Goal: Information Seeking & Learning: Learn about a topic

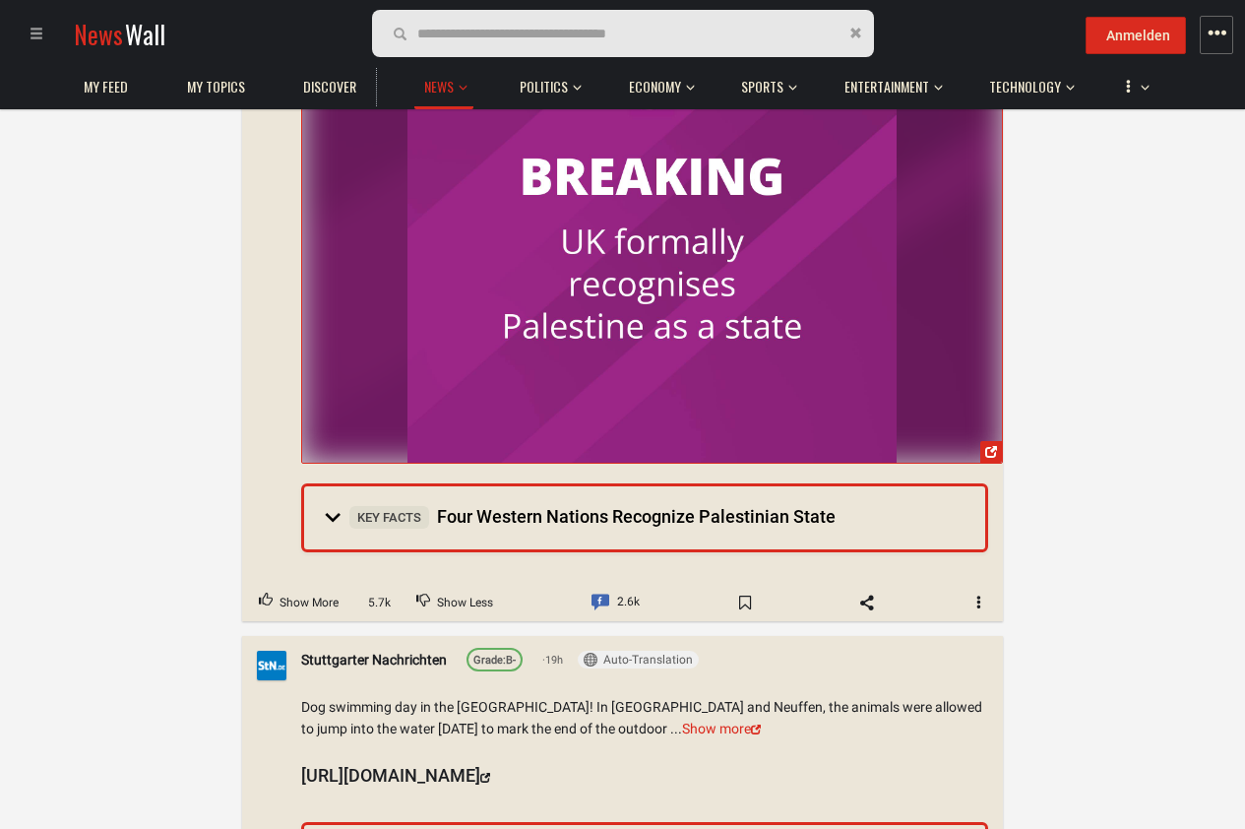
scroll to position [354, 0]
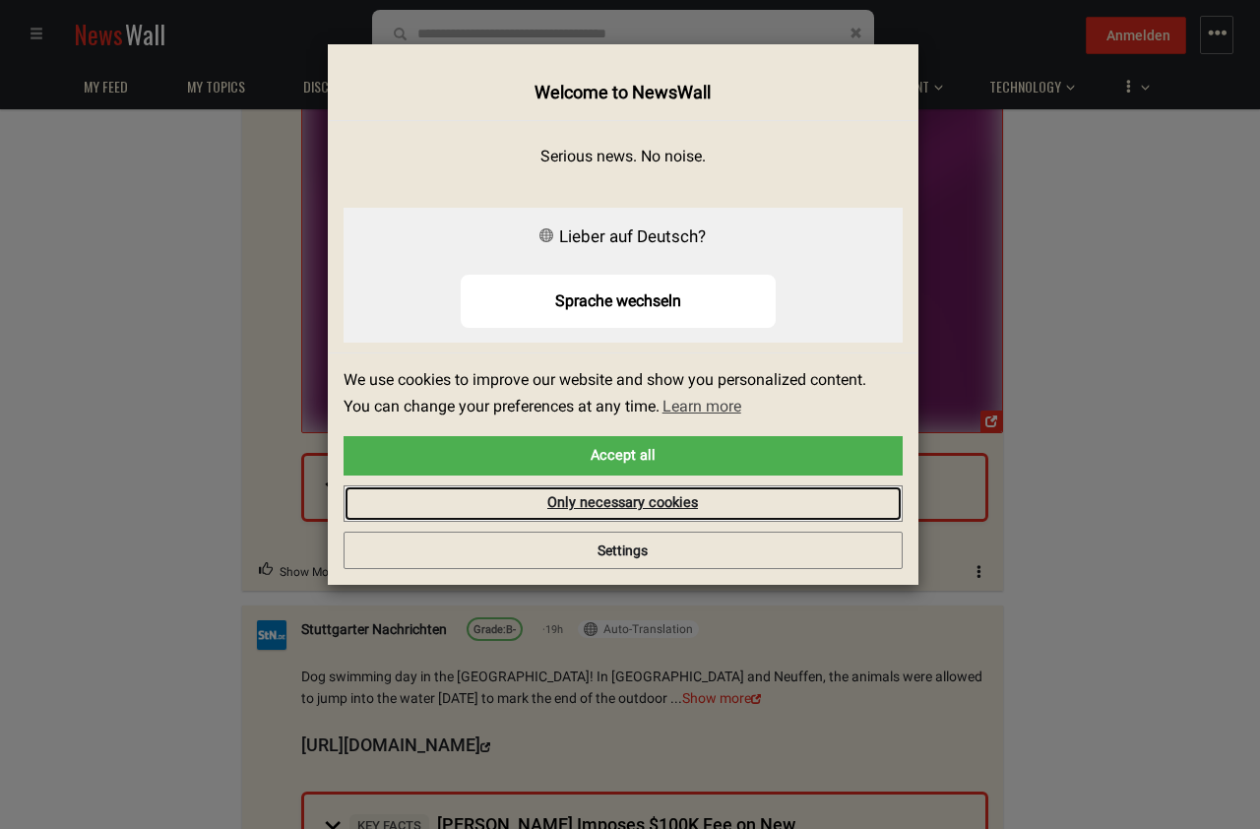
click at [743, 509] on link "Only necessary cookies" at bounding box center [623, 503] width 559 height 37
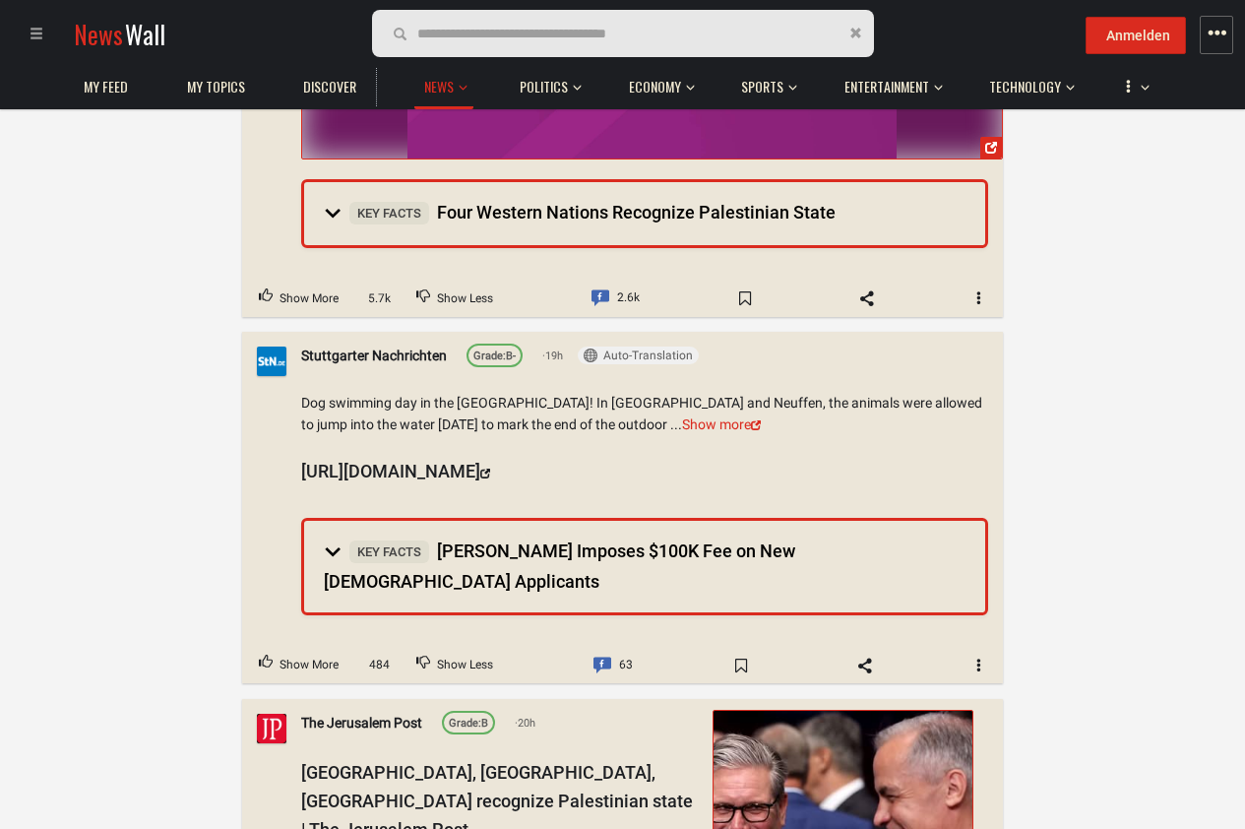
scroll to position [709, 0]
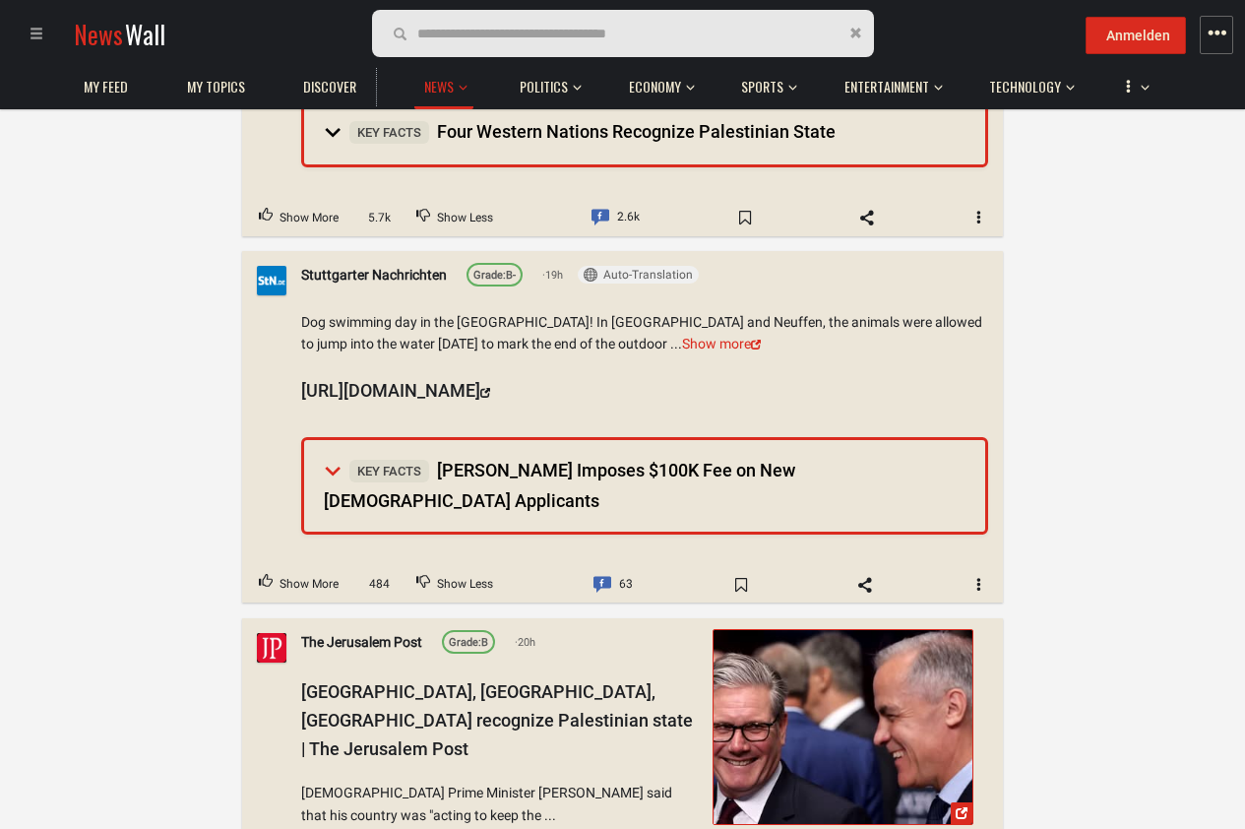
click at [940, 469] on summary "Key Facts [PERSON_NAME] Imposes $100K Fee on New [DEMOGRAPHIC_DATA] Applicants" at bounding box center [644, 486] width 681 height 92
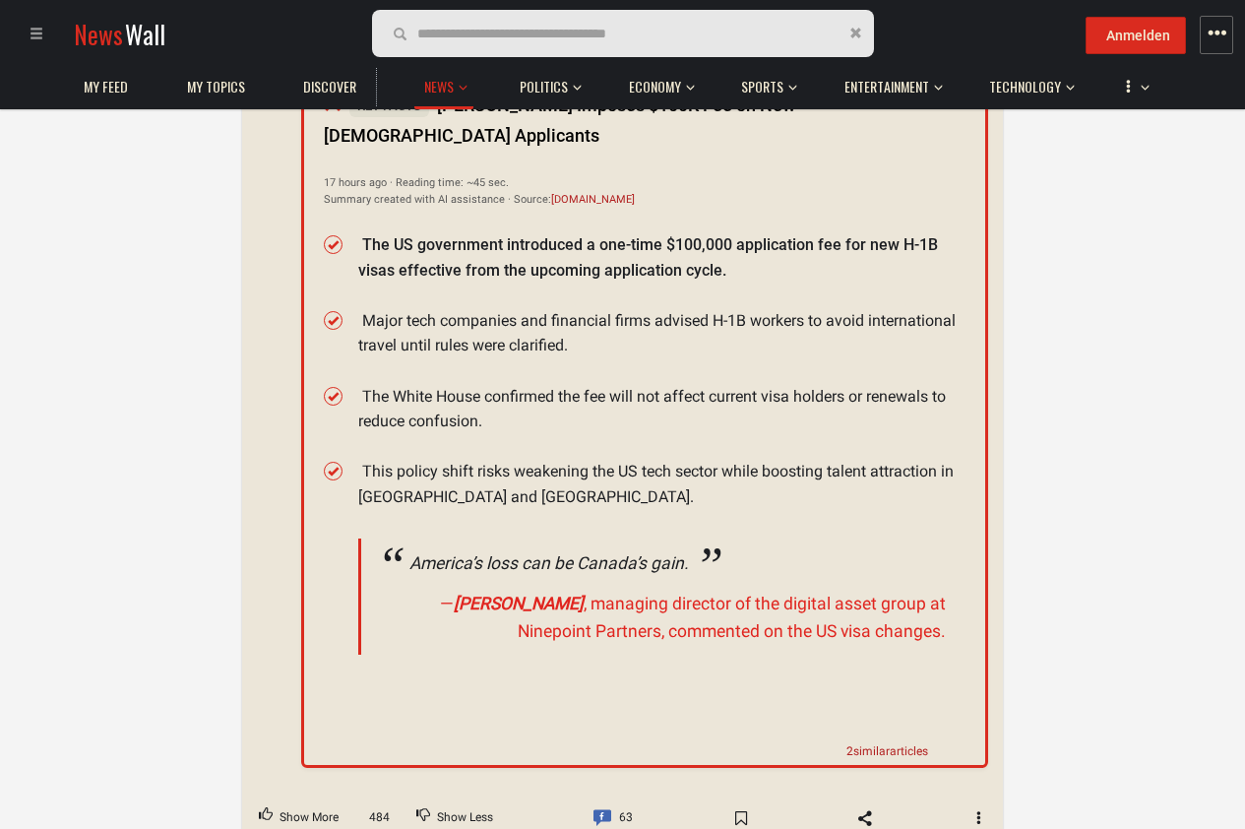
scroll to position [1181, 0]
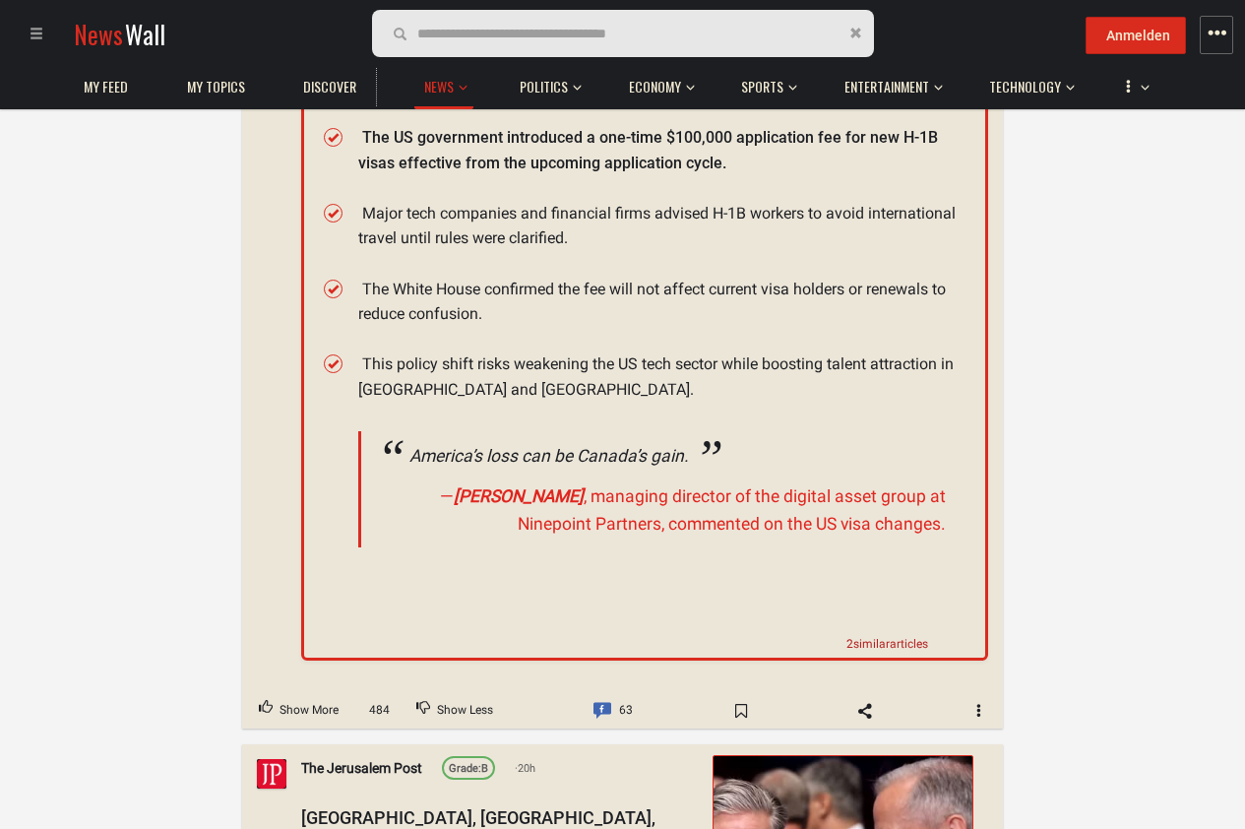
click at [920, 637] on span "2 similar articles" at bounding box center [888, 644] width 82 height 14
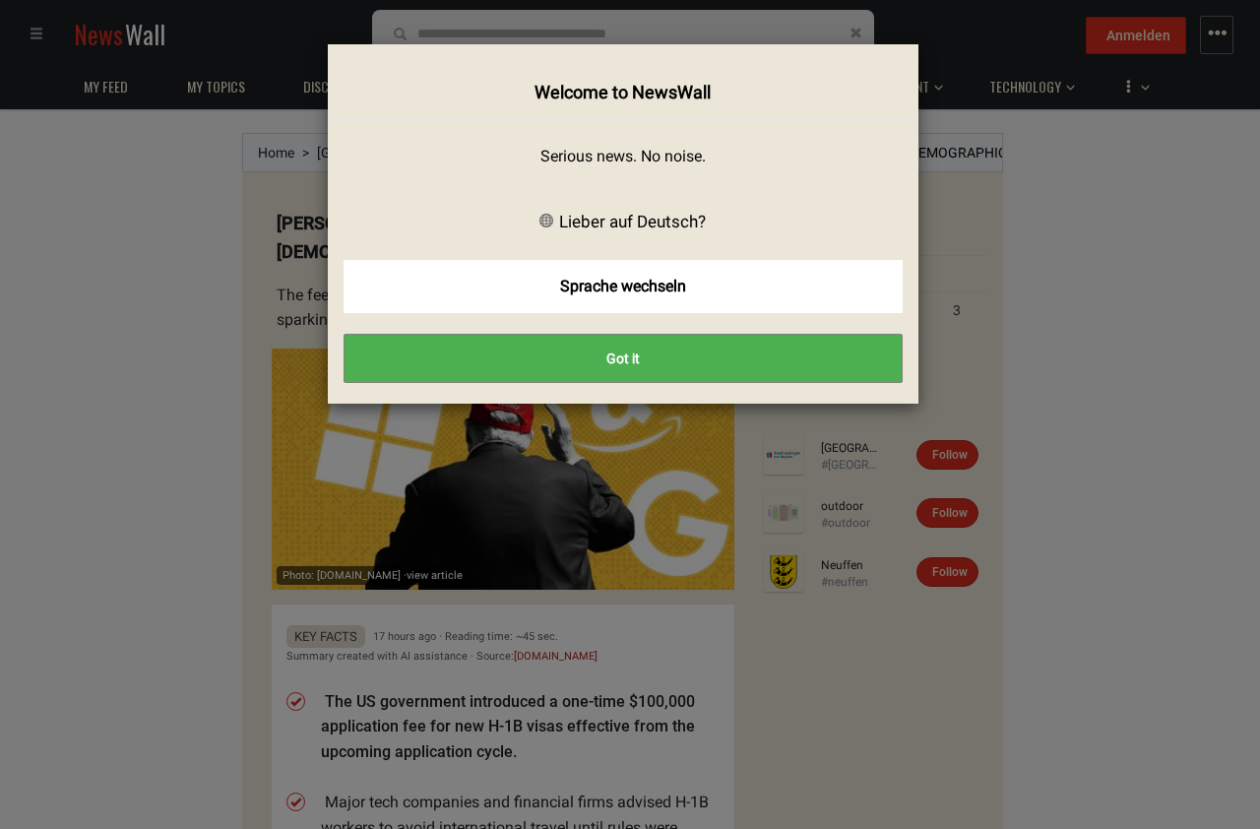
click at [661, 364] on button "Got it" at bounding box center [623, 358] width 559 height 49
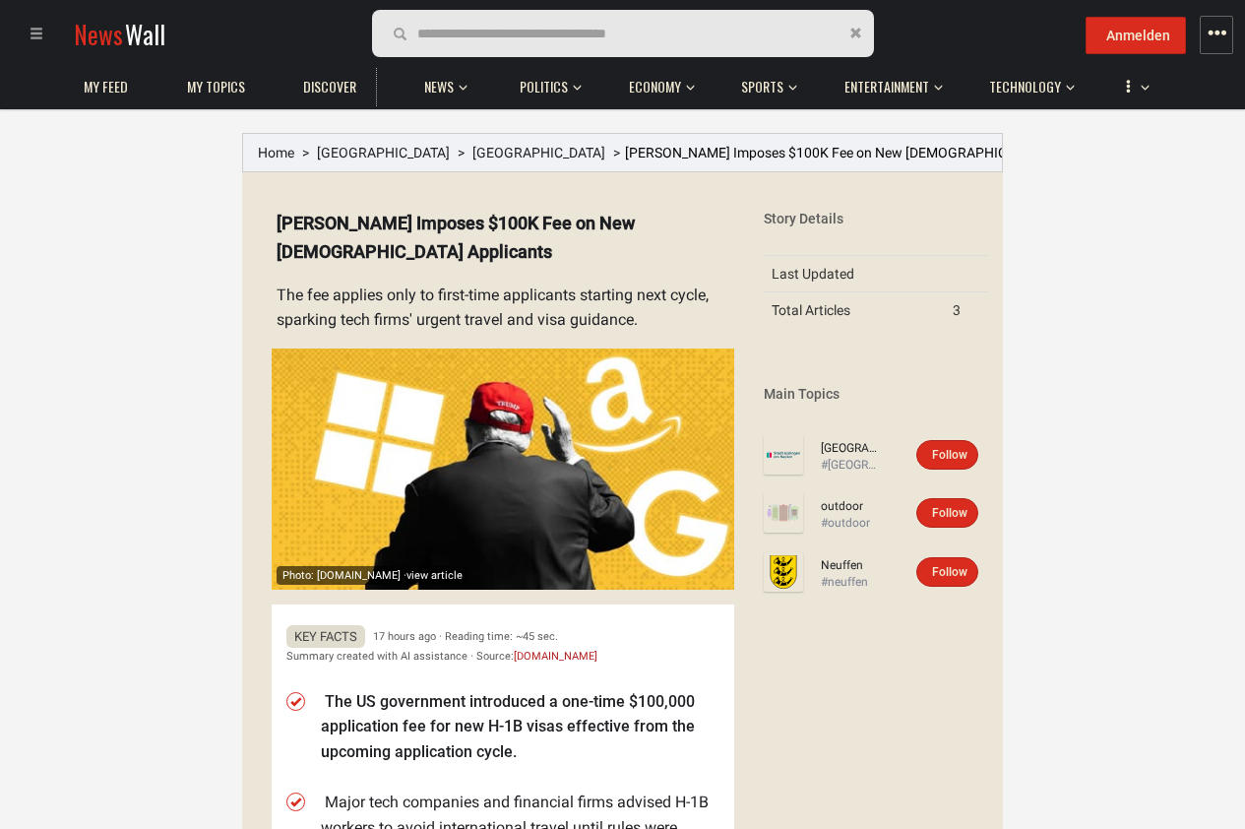
scroll to position [709, 0]
